Goal: Find specific page/section: Find specific page/section

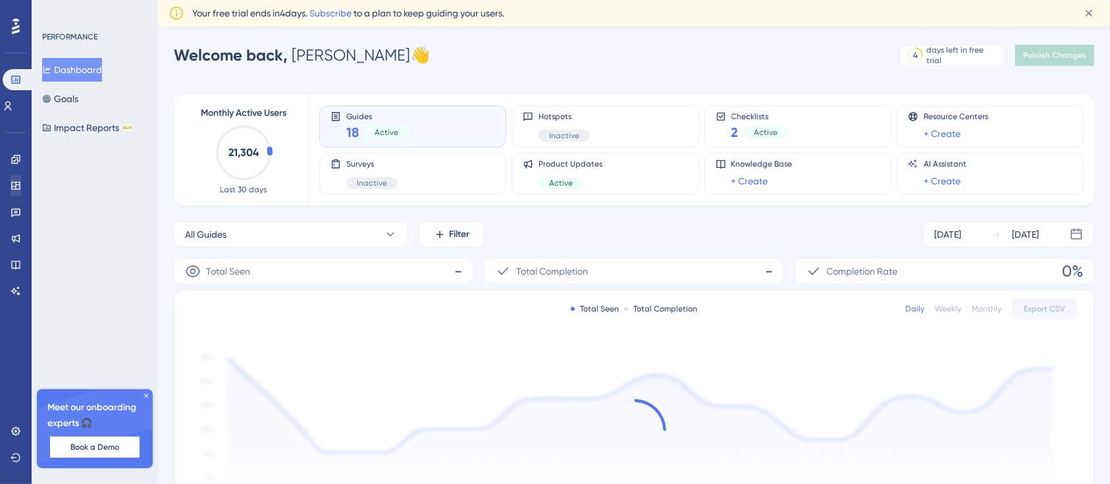
drag, startPoint x: 145, startPoint y: 393, endPoint x: 9, endPoint y: 192, distance: 242.9
click at [146, 393] on icon at bounding box center [146, 396] width 8 height 8
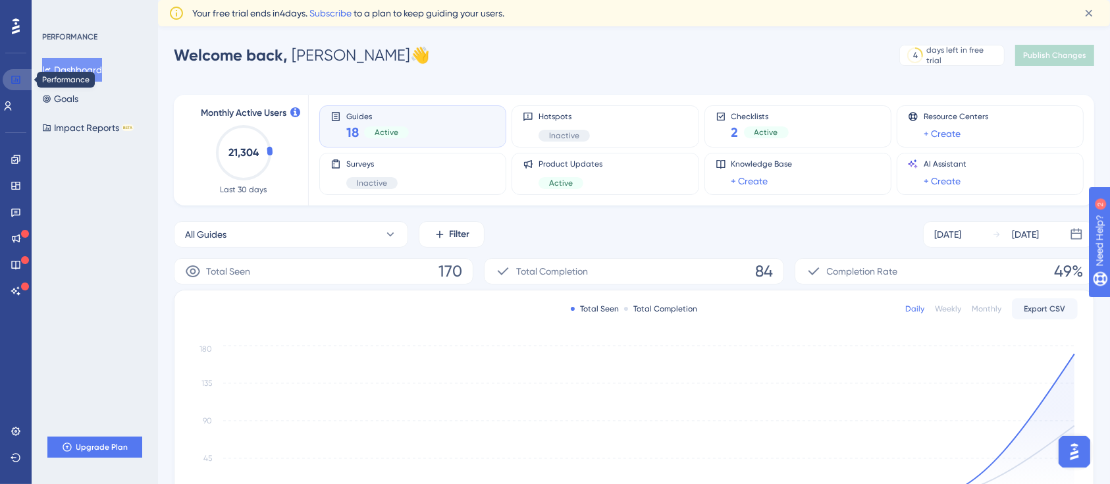
click at [0, 0] on link at bounding box center [0, 0] width 0 height 0
click at [0, 0] on icon at bounding box center [0, 0] width 0 height 0
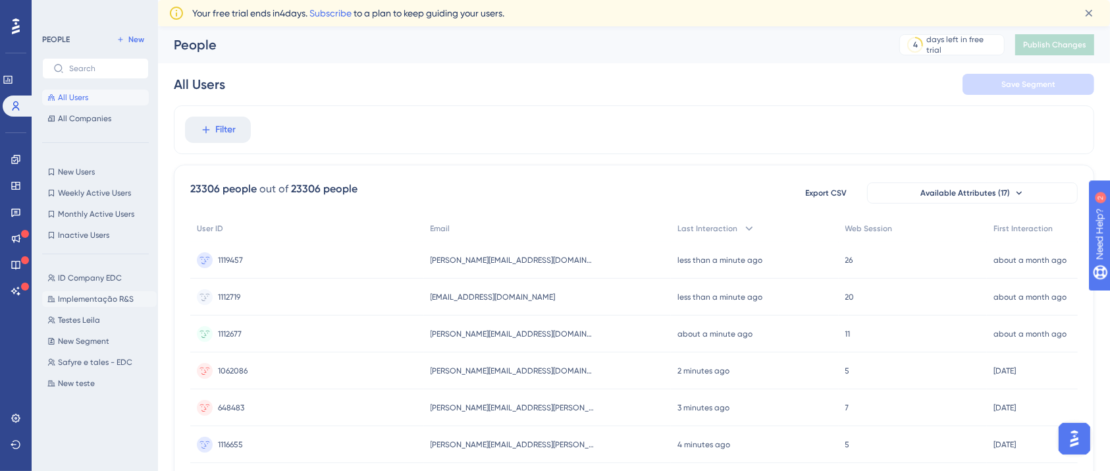
click at [96, 294] on span "Implementação R&S" at bounding box center [96, 299] width 76 height 11
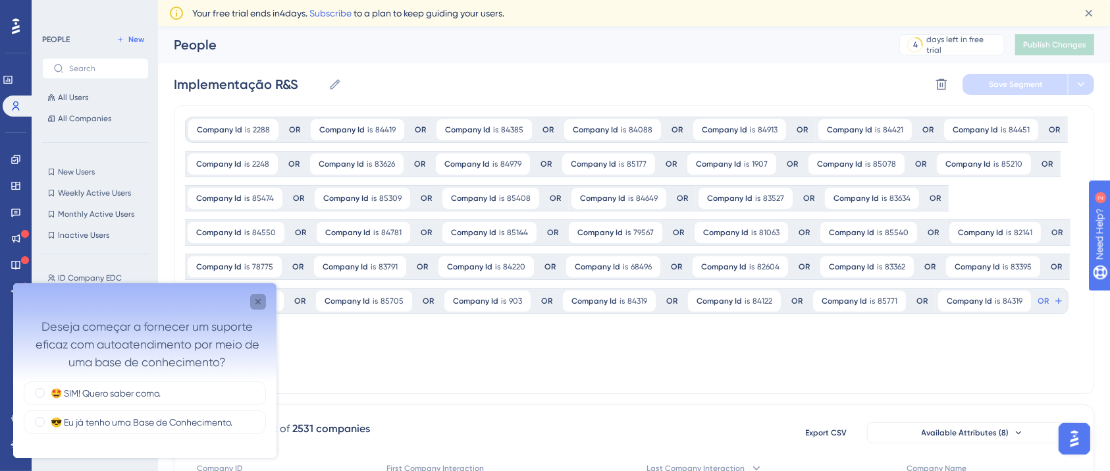
click at [253, 301] on icon "Close survey" at bounding box center [258, 301] width 11 height 11
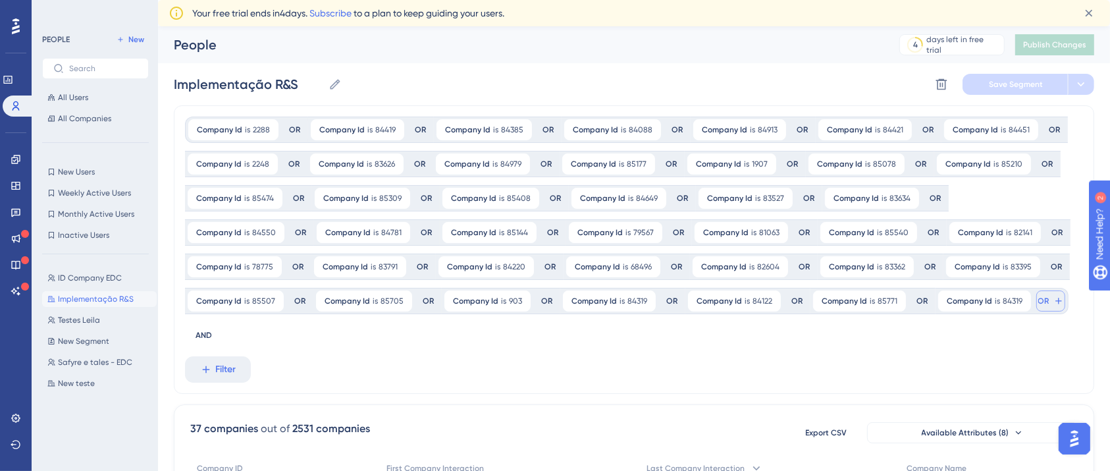
click at [1037, 306] on button "OR" at bounding box center [1051, 300] width 29 height 21
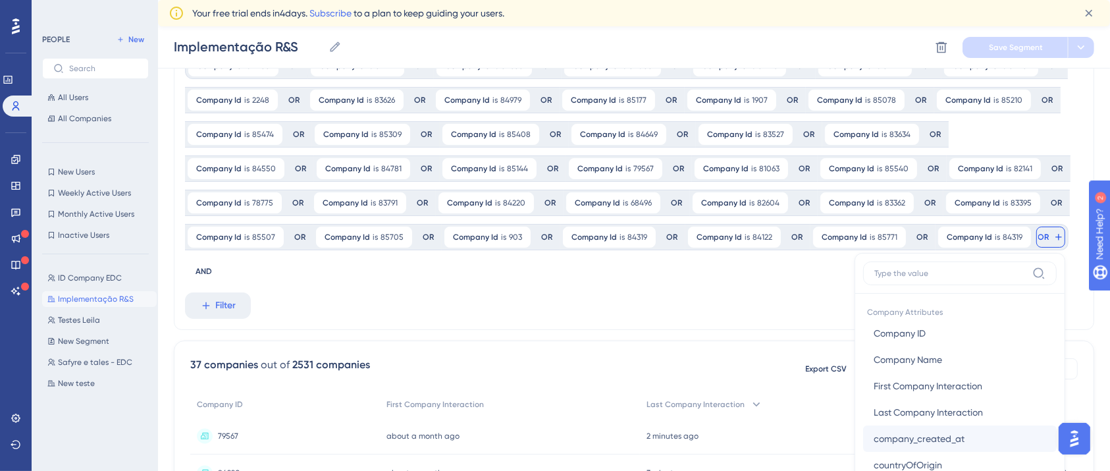
scroll to position [195, 0]
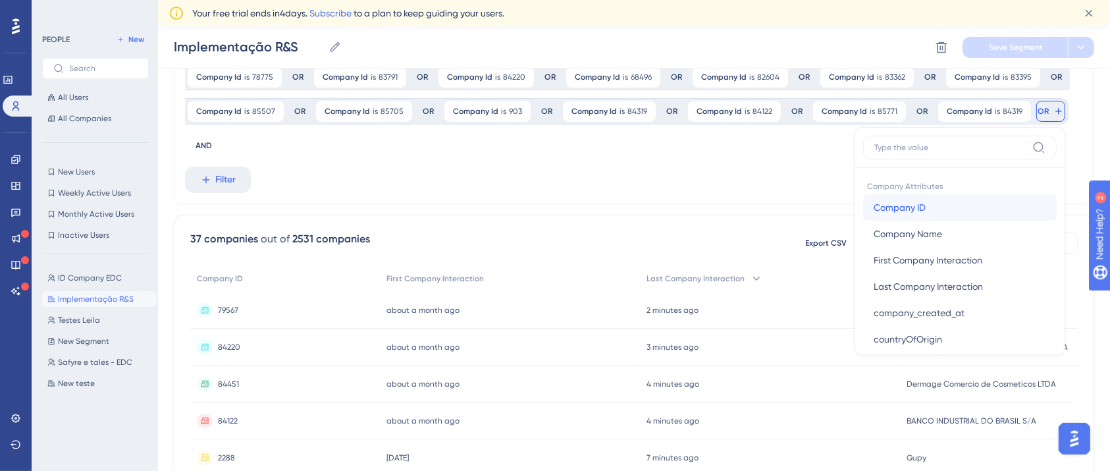
click at [874, 205] on span "Company ID" at bounding box center [900, 208] width 52 height 16
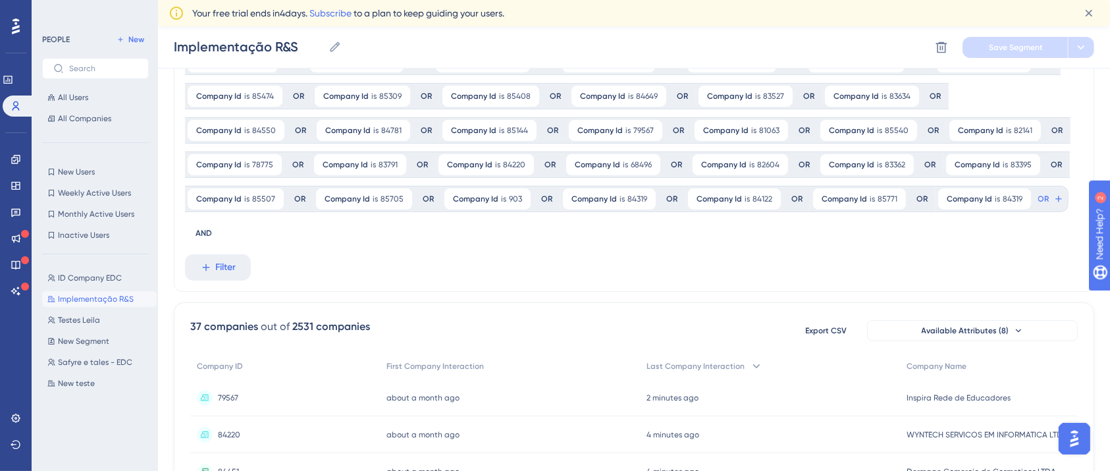
scroll to position [0, 0]
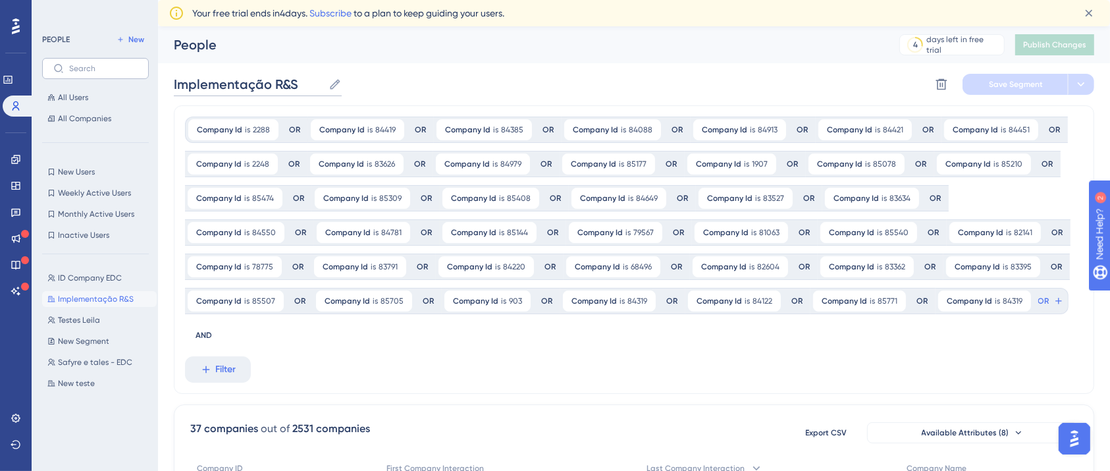
drag, startPoint x: 295, startPoint y: 82, endPoint x: 140, endPoint y: 72, distance: 155.0
